Goal: Transaction & Acquisition: Subscribe to service/newsletter

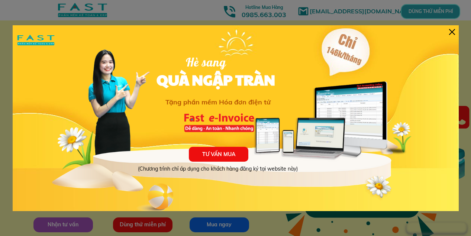
click at [453, 34] on div at bounding box center [452, 32] width 6 height 6
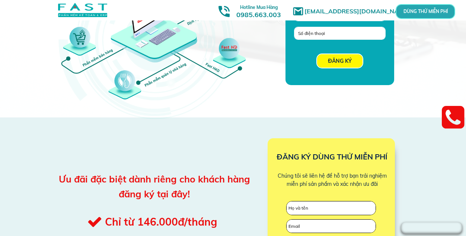
scroll to position [674, 0]
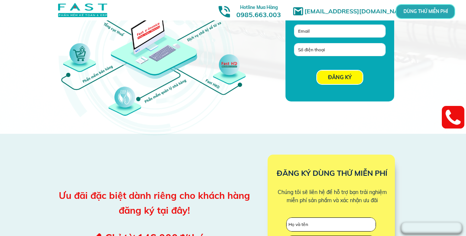
drag, startPoint x: 173, startPoint y: 156, endPoint x: 73, endPoint y: 149, distance: 100.2
click at [73, 149] on div "ĐĂNG KÝ ĐĂNG KÝ DÙNG THỬ MIỄN PHÍ Chúng tôi sẽ liên hệ để hỗ trợ bạn trải nghiệ…" at bounding box center [232, 228] width 357 height 188
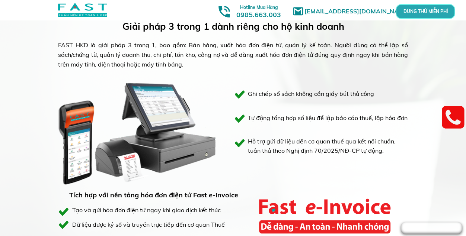
scroll to position [358, 0]
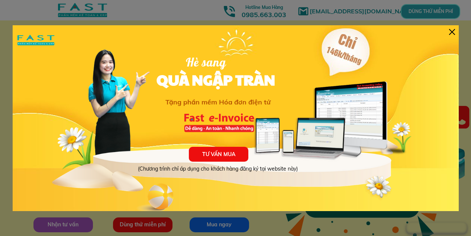
click at [453, 32] on div at bounding box center [452, 32] width 6 height 6
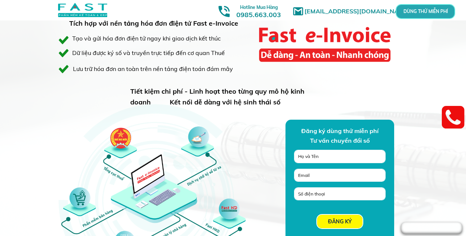
scroll to position [550, 0]
